Goal: Information Seeking & Learning: Learn about a topic

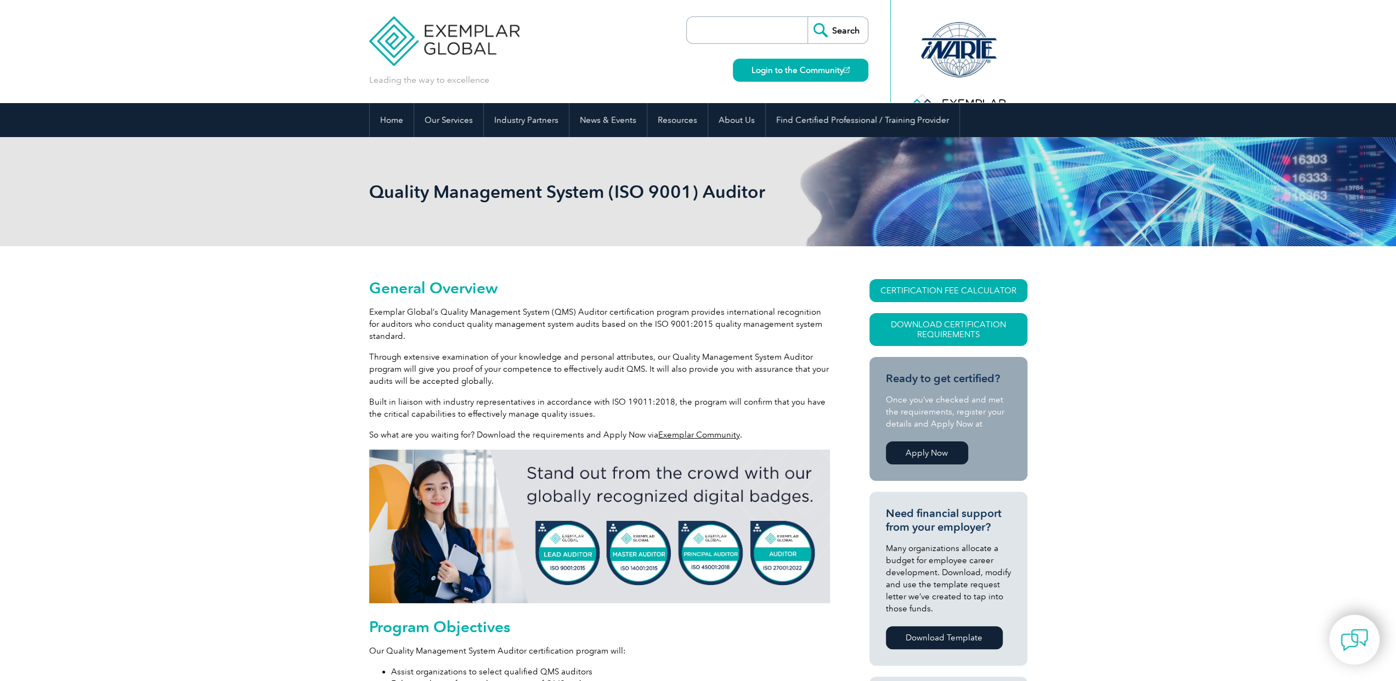
drag, startPoint x: 0, startPoint y: 0, endPoint x: 147, endPoint y: 511, distance: 531.4
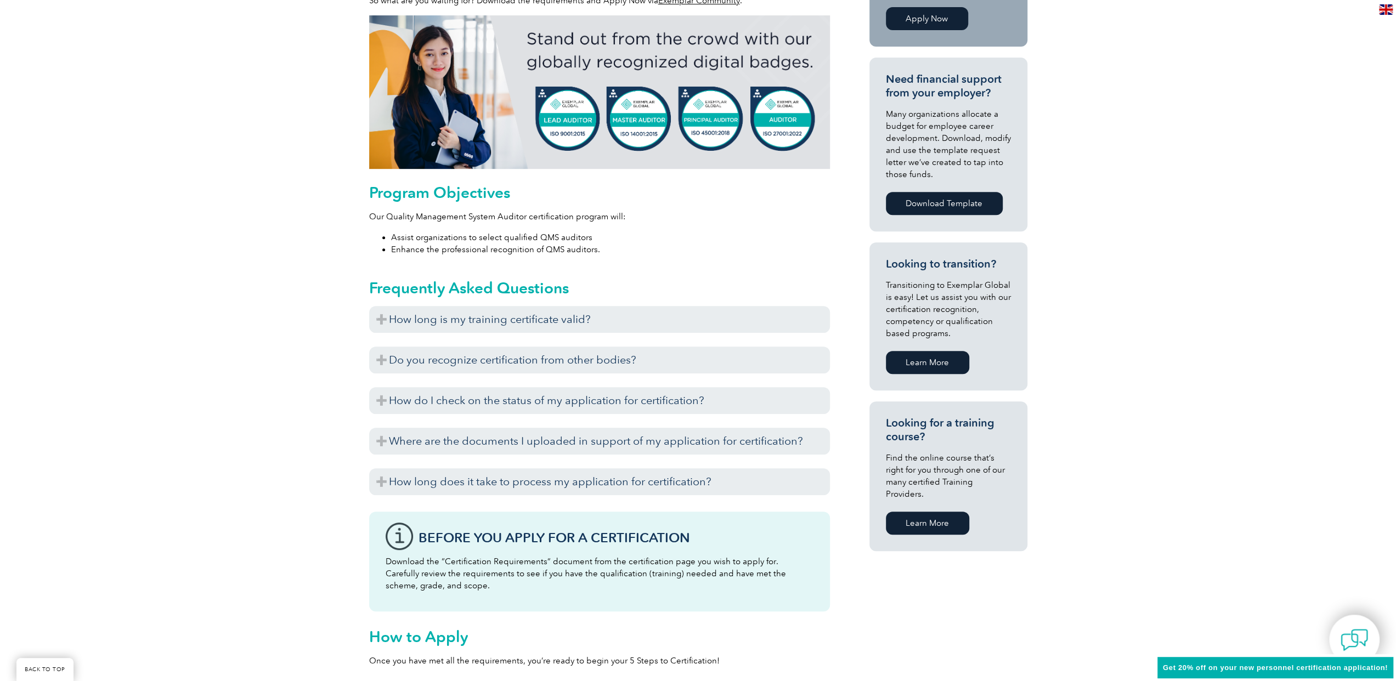
scroll to position [439, 0]
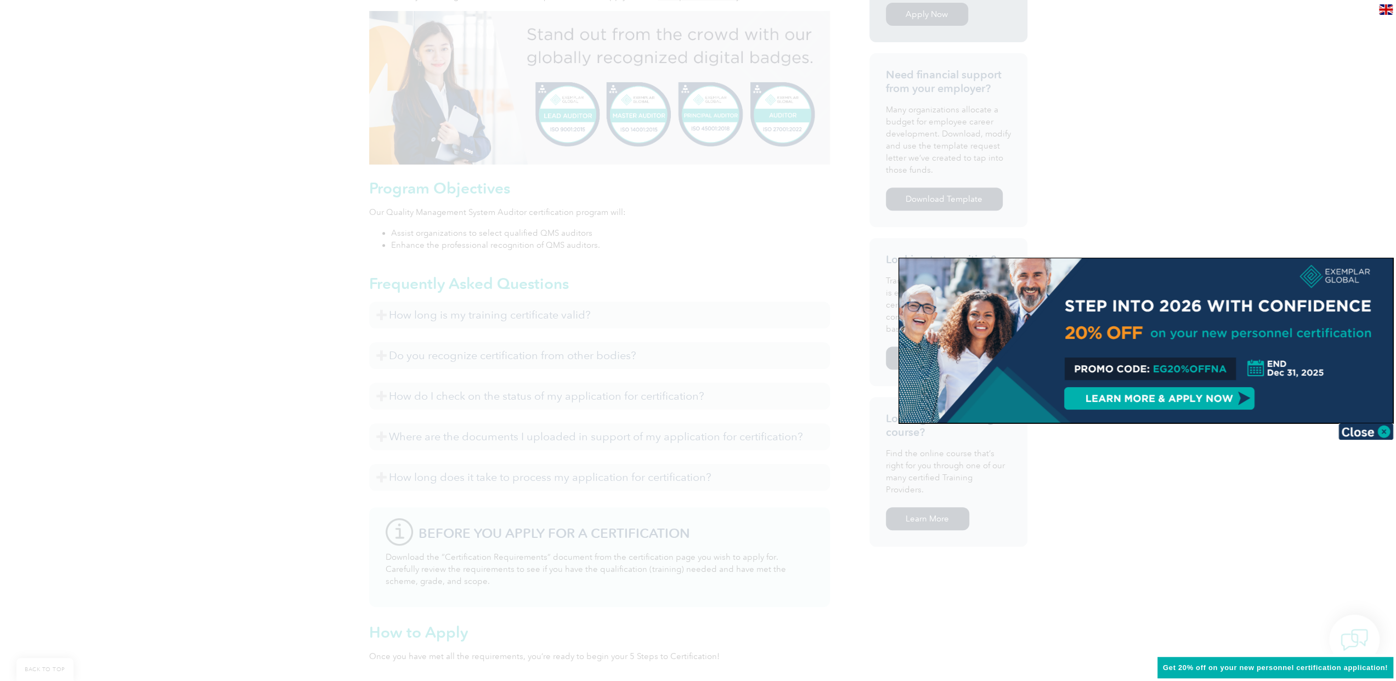
click at [1274, 547] on div at bounding box center [698, 340] width 1396 height 681
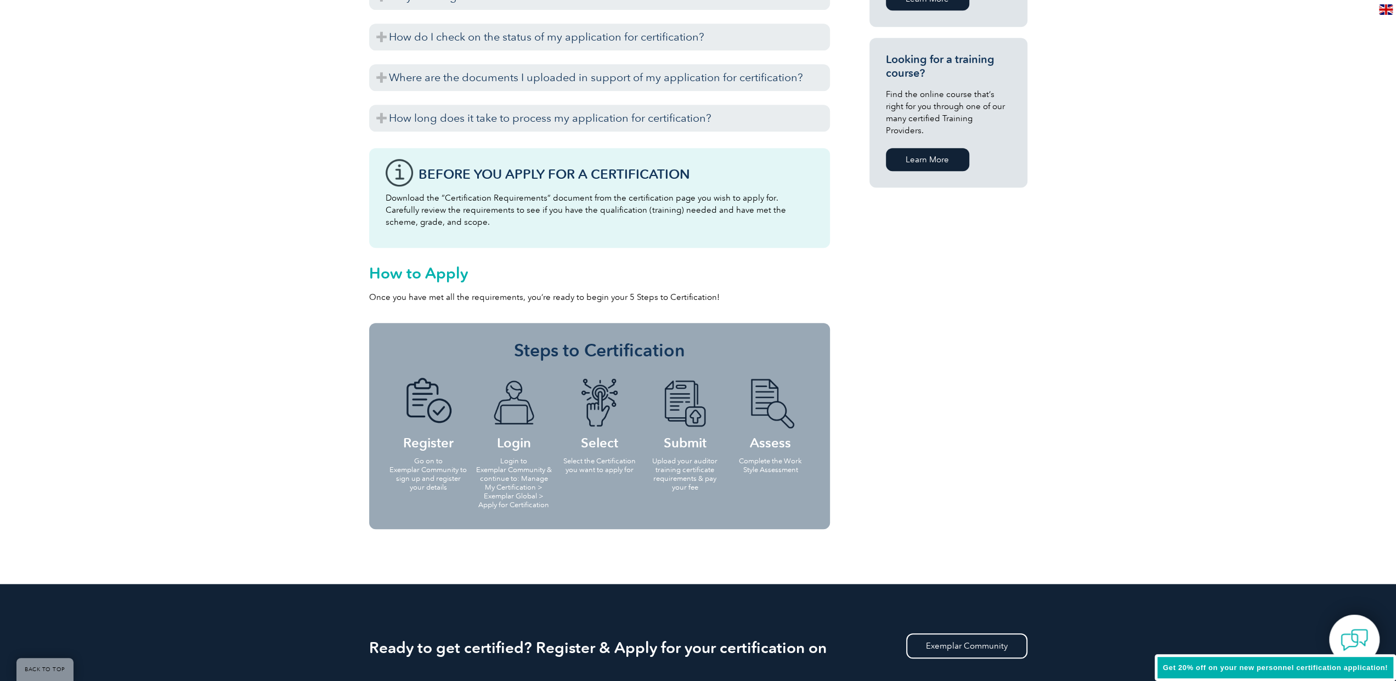
scroll to position [0, 0]
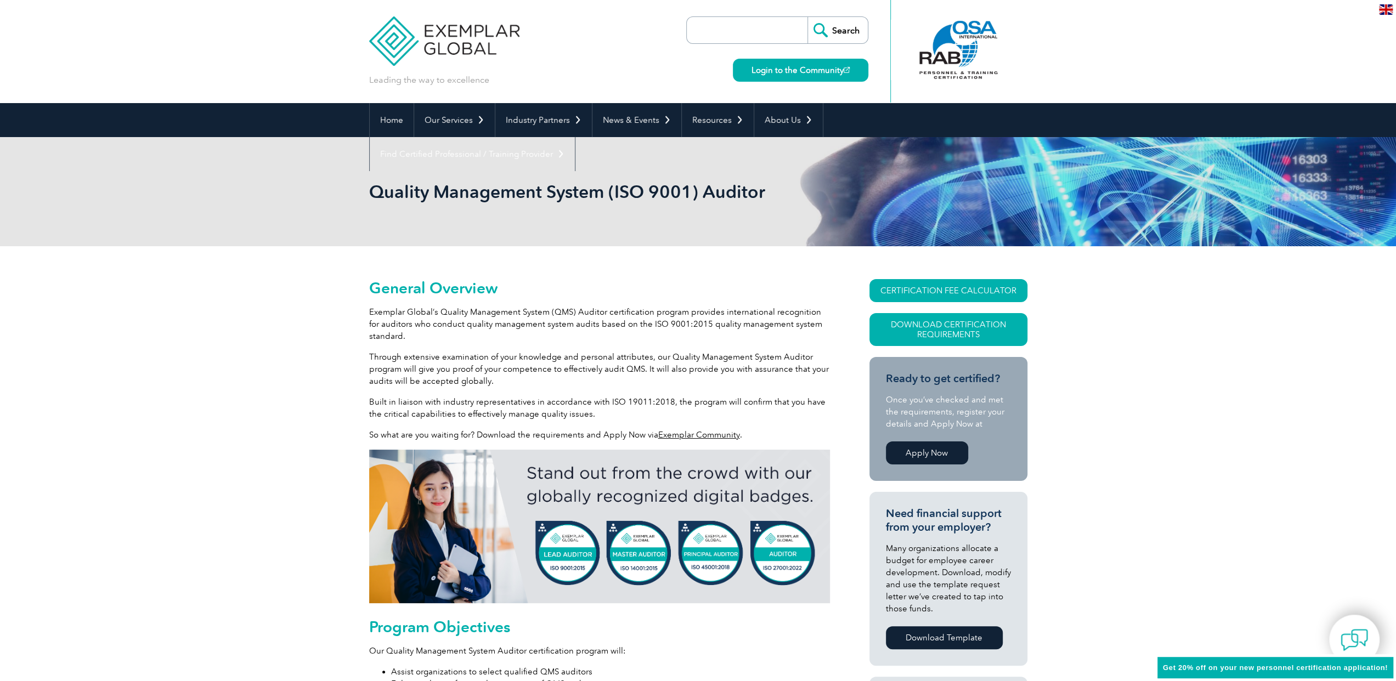
drag, startPoint x: 732, startPoint y: 558, endPoint x: 757, endPoint y: 218, distance: 340.5
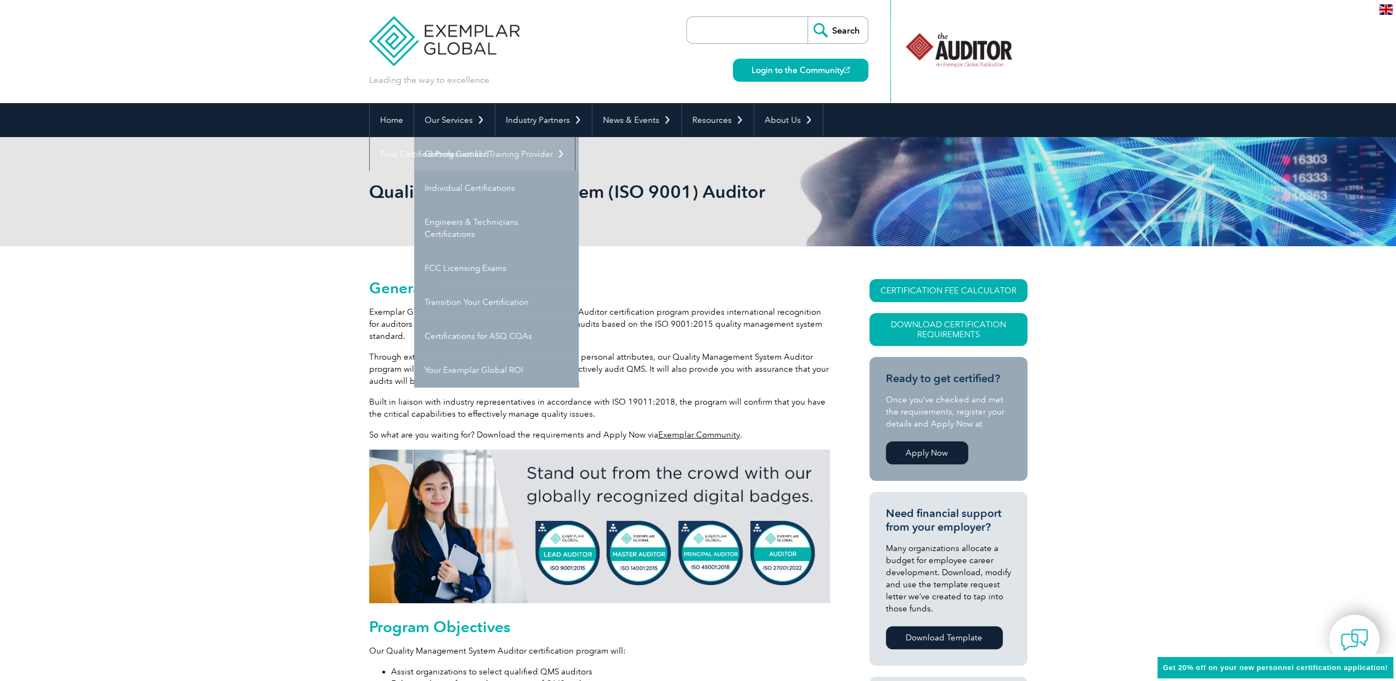
click at [457, 150] on link "Getting Certified" at bounding box center [496, 154] width 165 height 34
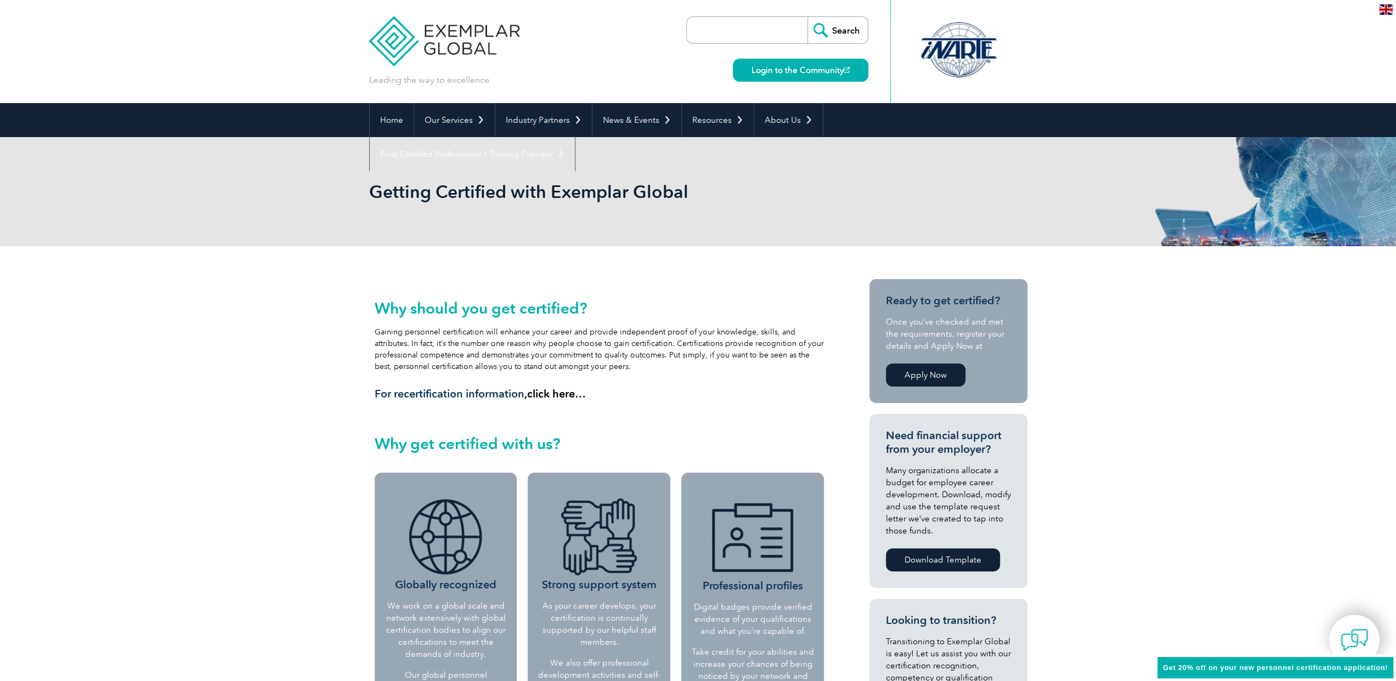
click at [745, 36] on input "search" at bounding box center [749, 30] width 115 height 26
type input "İ"
paste input "1. ISO 45001:2018"
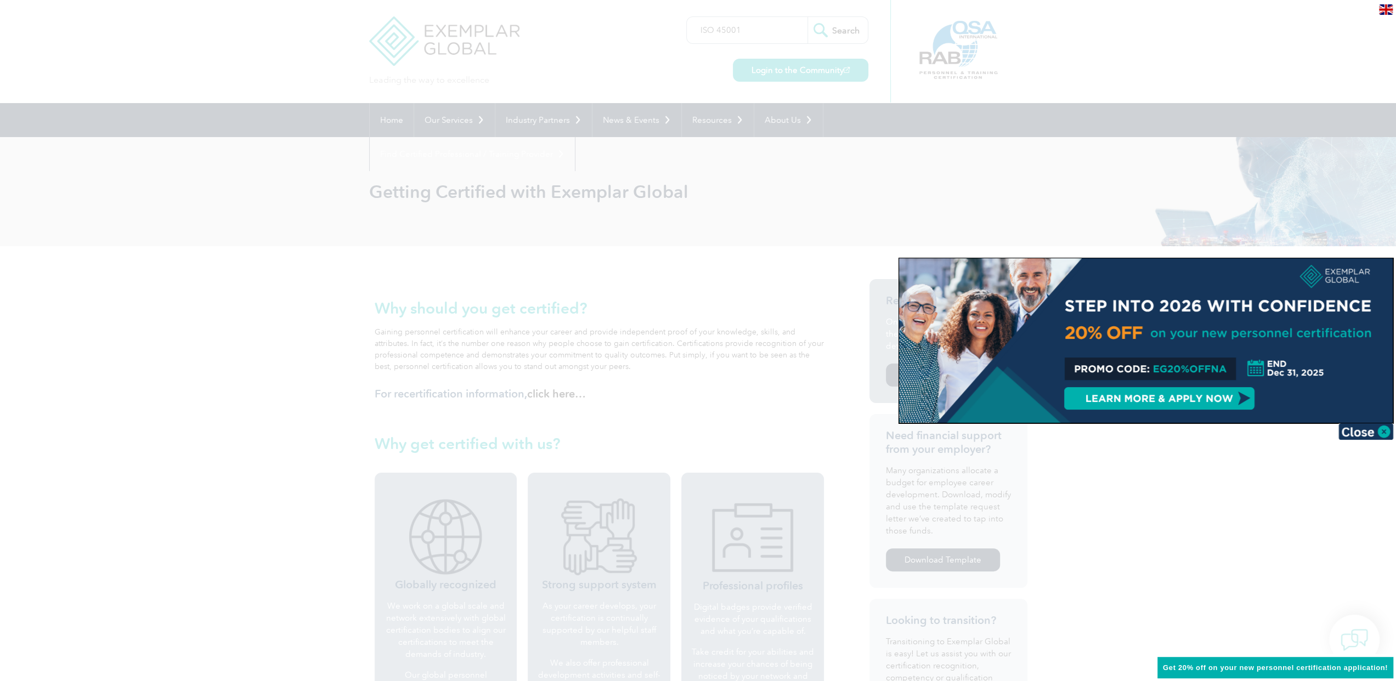
type input "ISO 45001"
click at [807, 17] on input "Search" at bounding box center [837, 30] width 60 height 26
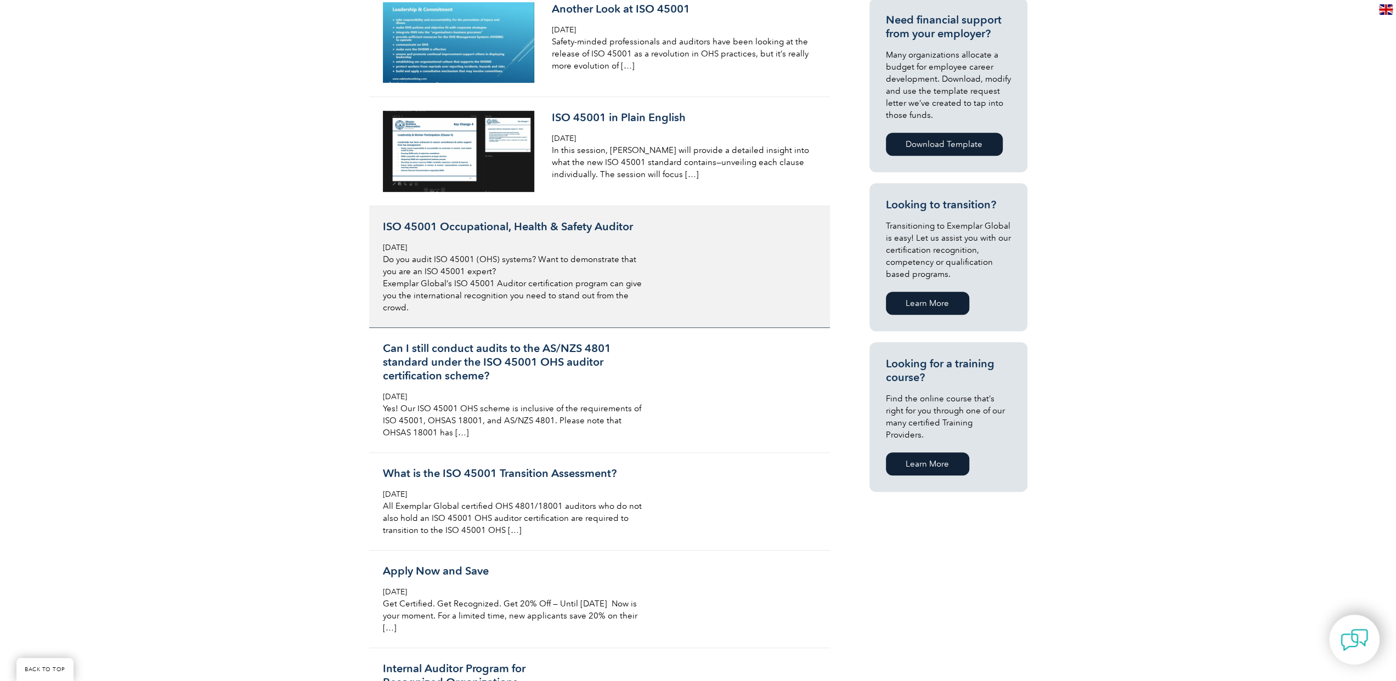
scroll to position [658, 0]
